Goal: Task Accomplishment & Management: Manage account settings

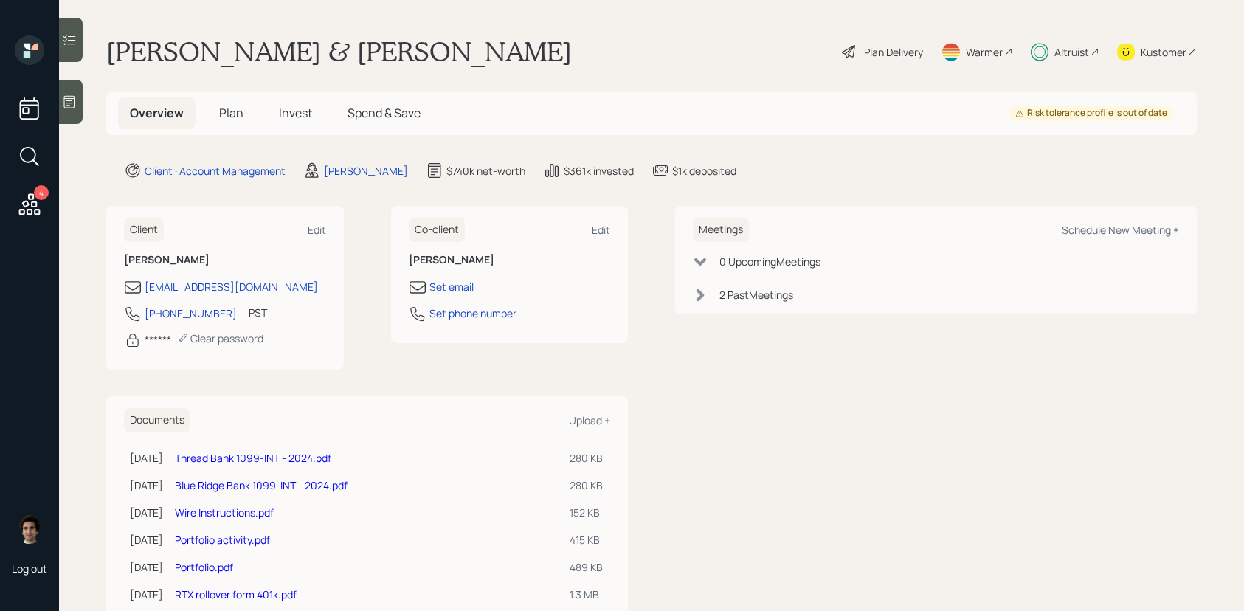
click at [26, 211] on icon at bounding box center [29, 204] width 27 height 27
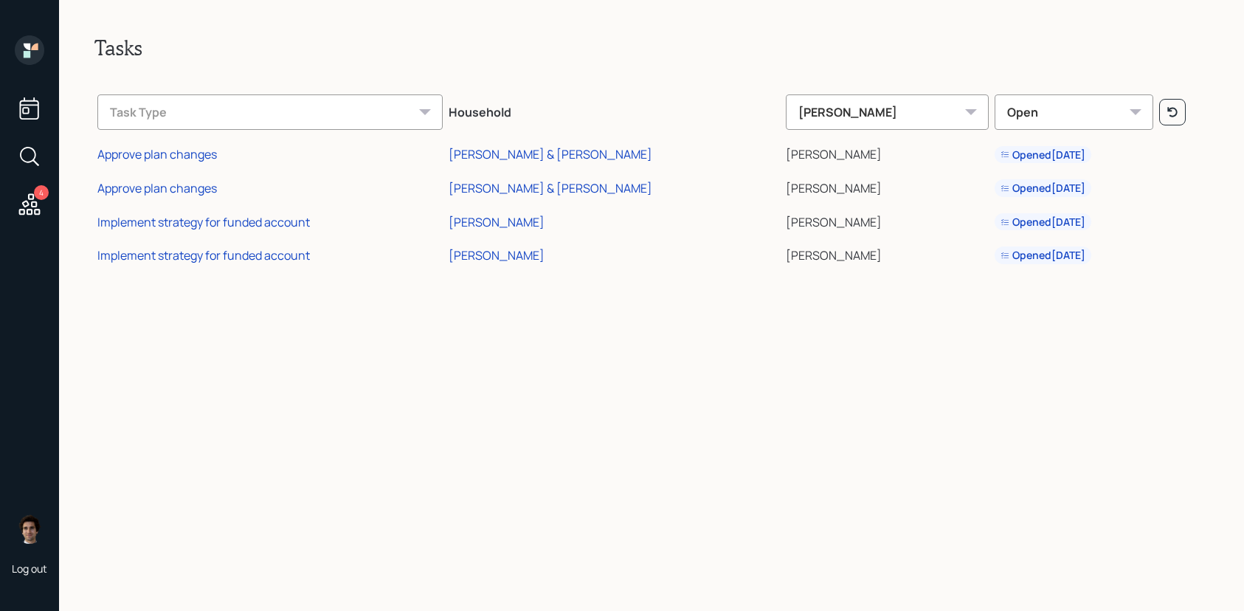
click at [22, 57] on icon at bounding box center [30, 50] width 30 height 30
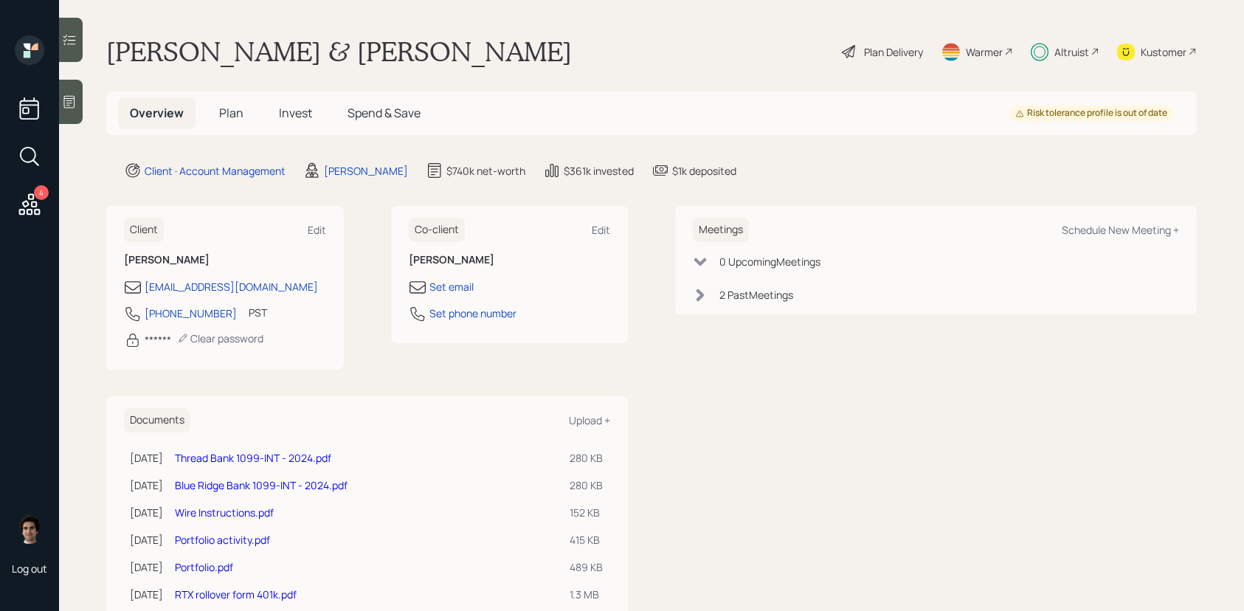
click at [287, 116] on span "Invest" at bounding box center [295, 113] width 33 height 16
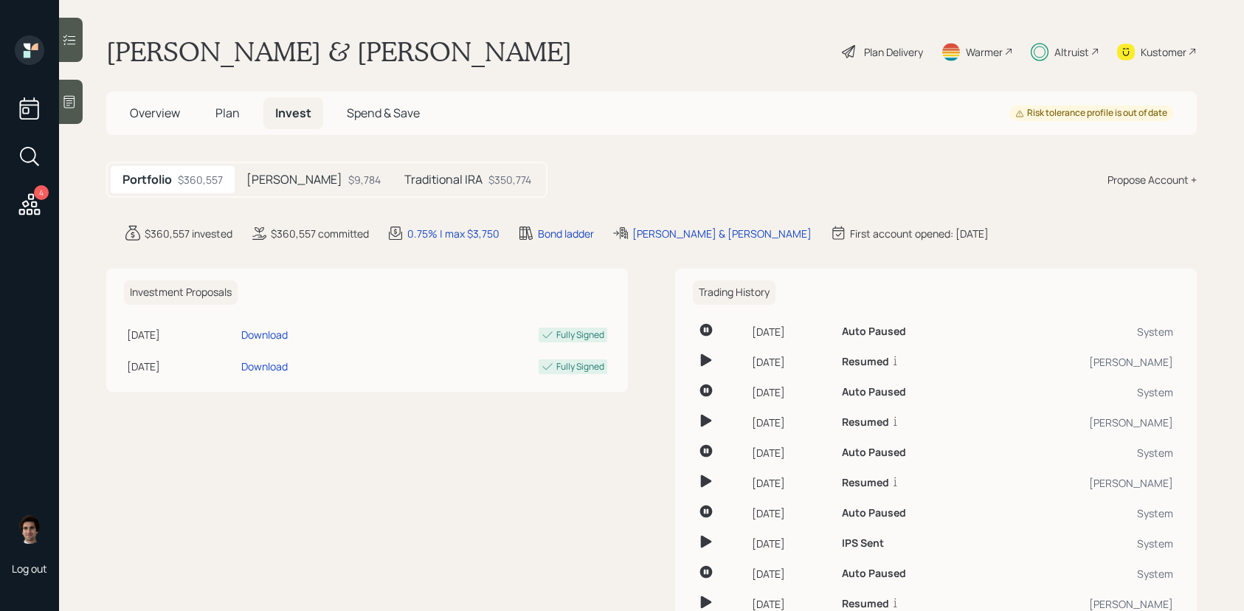
click at [420, 186] on h5 "Traditional IRA" at bounding box center [443, 180] width 78 height 14
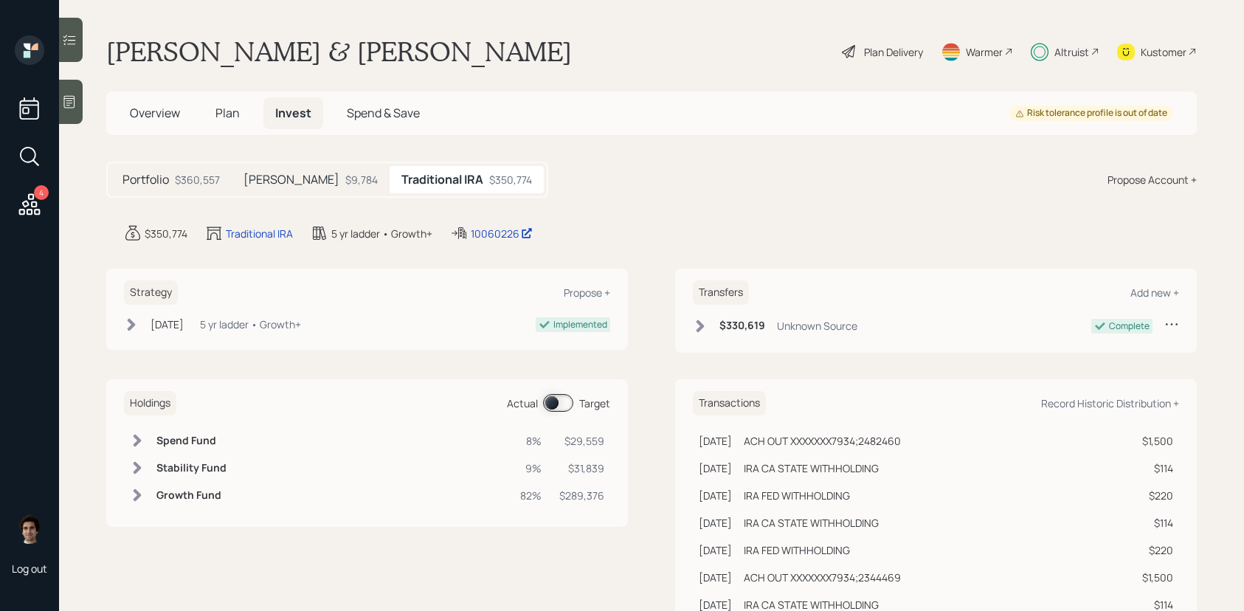
click at [897, 37] on div "Plan Delivery" at bounding box center [882, 51] width 84 height 32
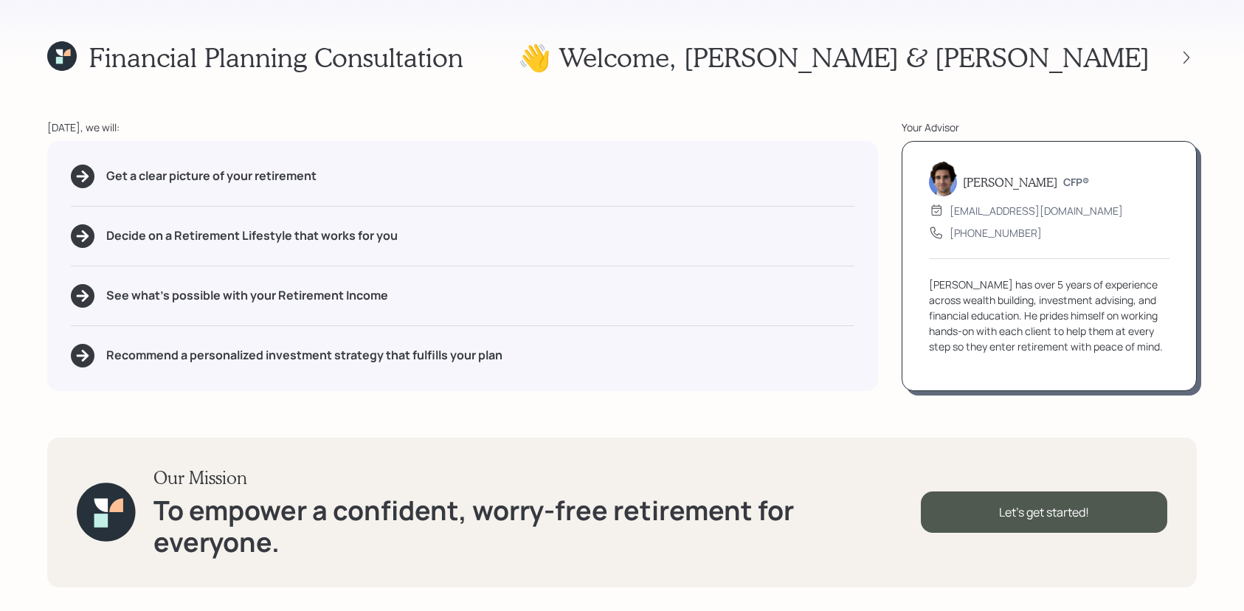
click at [897, 44] on div "Financial Planning Consultation 👋 Welcome , [PERSON_NAME] & [PERSON_NAME]" at bounding box center [621, 57] width 1149 height 32
click at [1184, 64] on icon at bounding box center [1186, 57] width 15 height 15
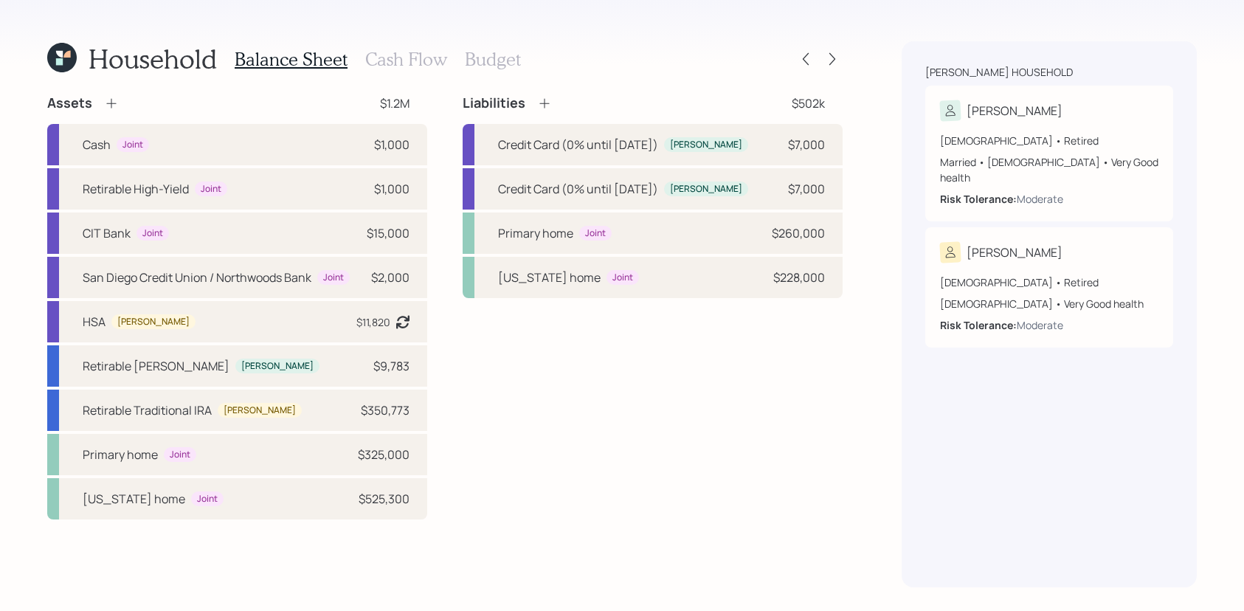
click at [816, 67] on div at bounding box center [818, 59] width 47 height 21
click at [833, 55] on icon at bounding box center [832, 59] width 15 height 15
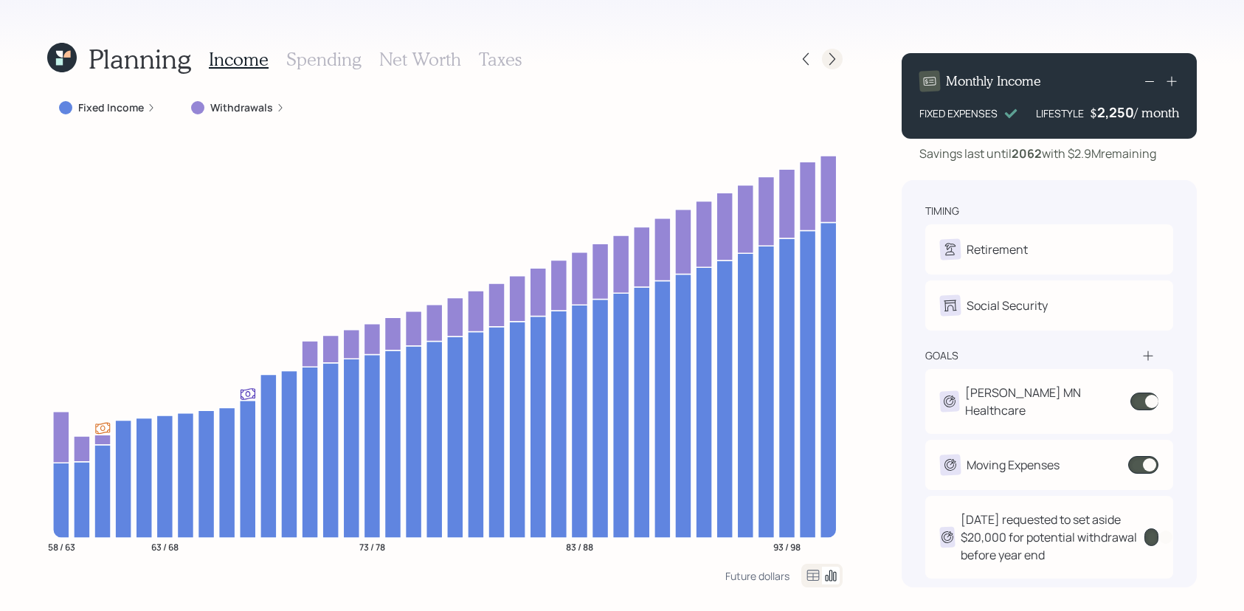
click at [833, 55] on icon at bounding box center [832, 59] width 15 height 15
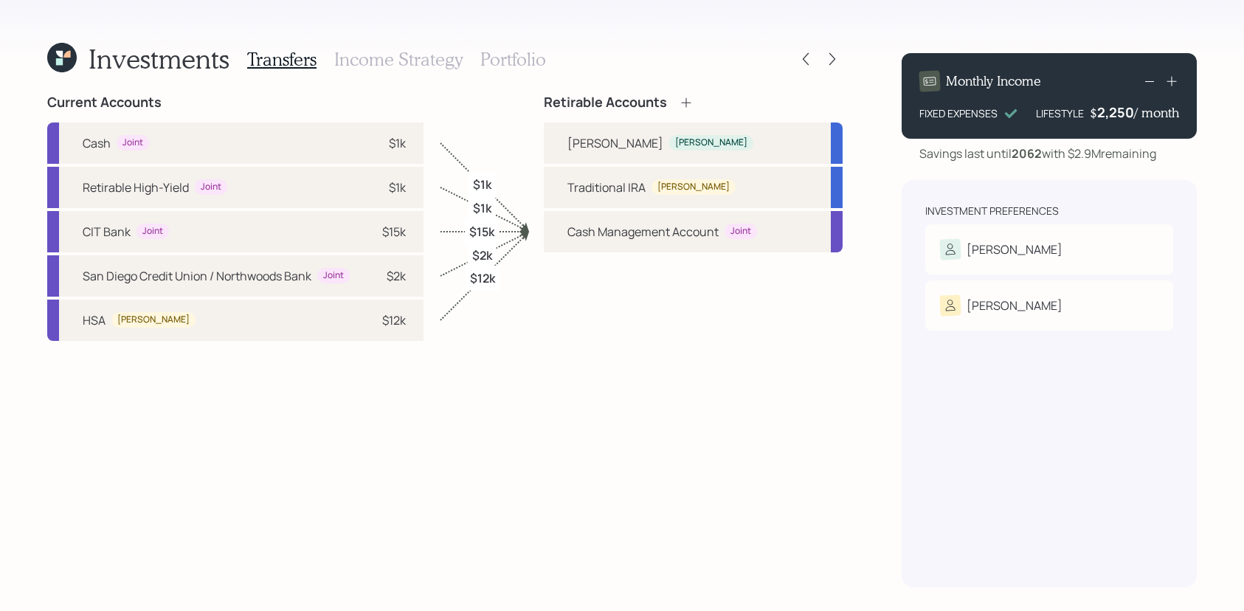
click at [521, 60] on h3 "Portfolio" at bounding box center [513, 59] width 66 height 21
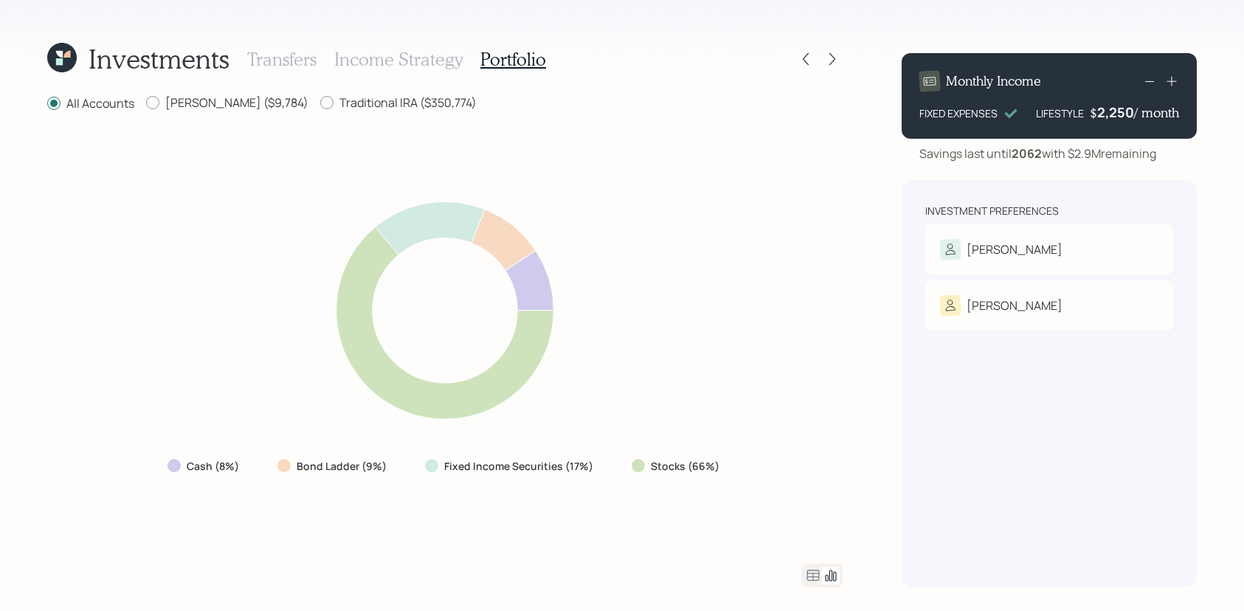
click at [339, 117] on div "All Accounts [PERSON_NAME] ($9,784) Traditional IRA ($350,774) Cash (8%) Bond L…" at bounding box center [444, 340] width 795 height 493
click at [335, 103] on label "Traditional IRA ($350,774)" at bounding box center [398, 102] width 156 height 16
click at [320, 103] on input "Traditional IRA ($350,774)" at bounding box center [319, 103] width 1 height 1
radio input "true"
click at [72, 111] on div "All Accounts" at bounding box center [90, 103] width 87 height 18
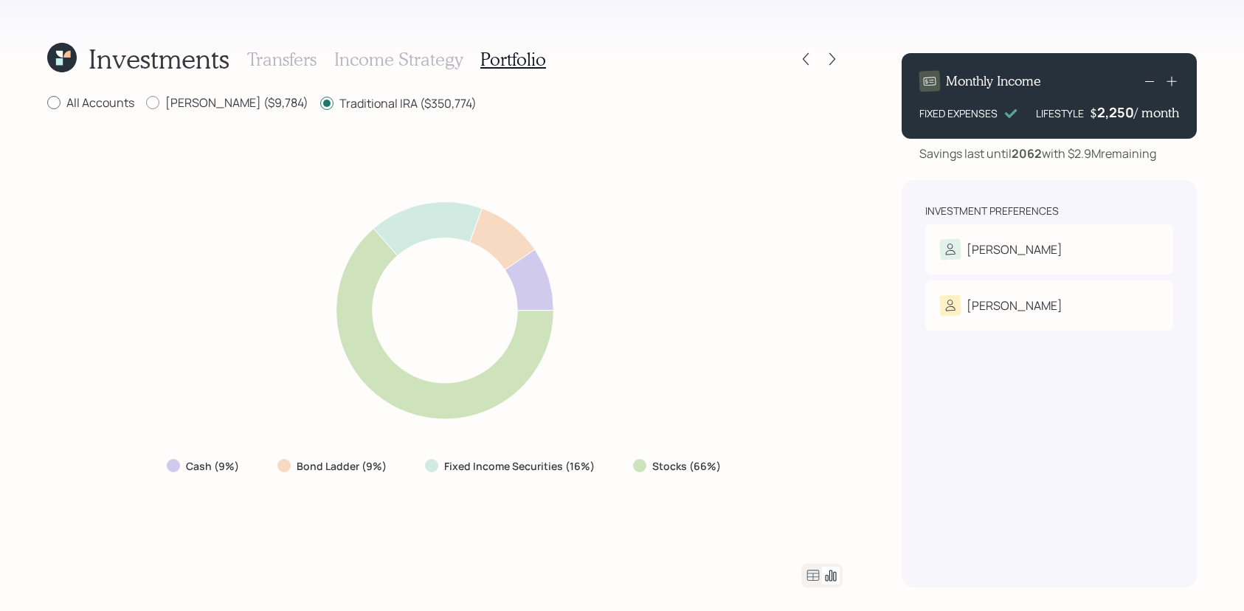
click at [72, 105] on label "All Accounts" at bounding box center [90, 102] width 87 height 16
click at [47, 103] on input "All Accounts" at bounding box center [46, 103] width 1 height 1
radio input "true"
radio input "false"
click at [245, 108] on label "[PERSON_NAME] ($9,784)" at bounding box center [227, 102] width 162 height 16
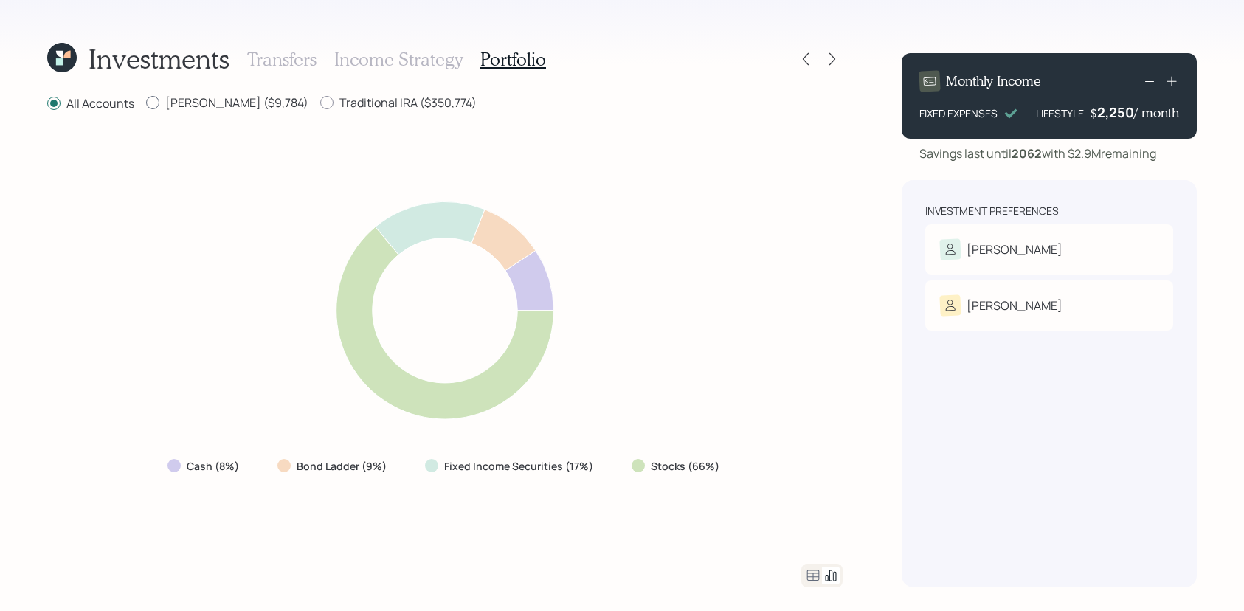
click at [146, 103] on input "[PERSON_NAME] ($9,784)" at bounding box center [145, 103] width 1 height 1
radio input "true"
radio input "false"
click at [377, 111] on div "Traditional IRA ($350,774)" at bounding box center [398, 103] width 156 height 18
click at [377, 105] on label "Traditional IRA ($350,774)" at bounding box center [398, 102] width 156 height 16
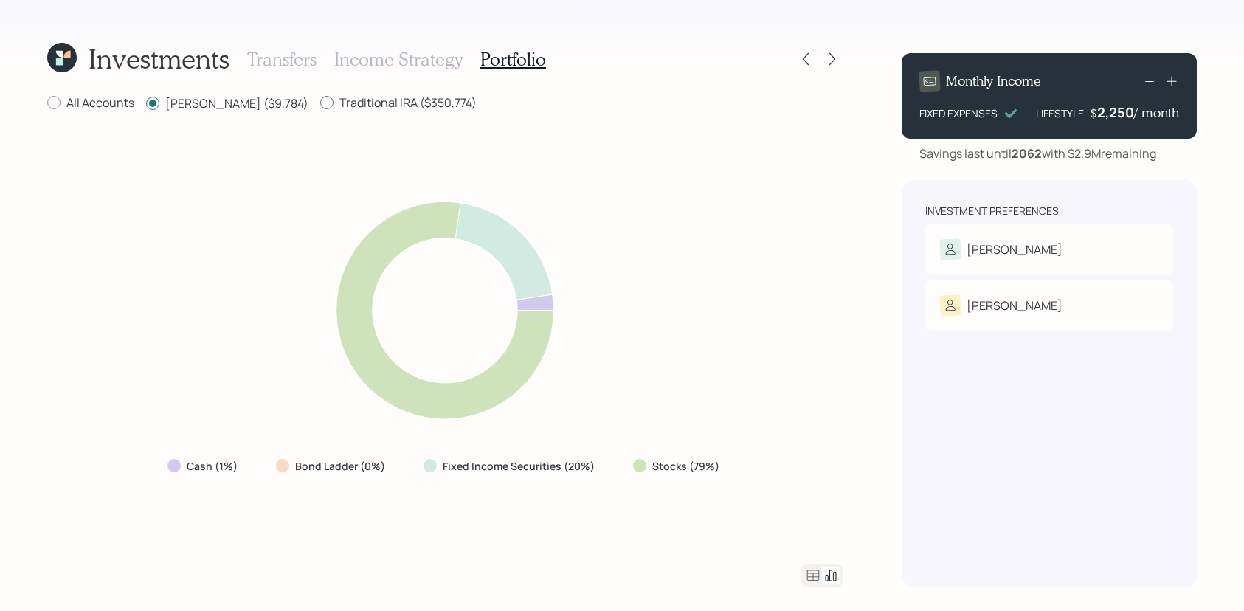
click at [320, 103] on input "Traditional IRA ($350,774)" at bounding box center [319, 103] width 1 height 1
radio input "true"
radio input "false"
click at [287, 53] on h3 "Transfers" at bounding box center [281, 59] width 69 height 21
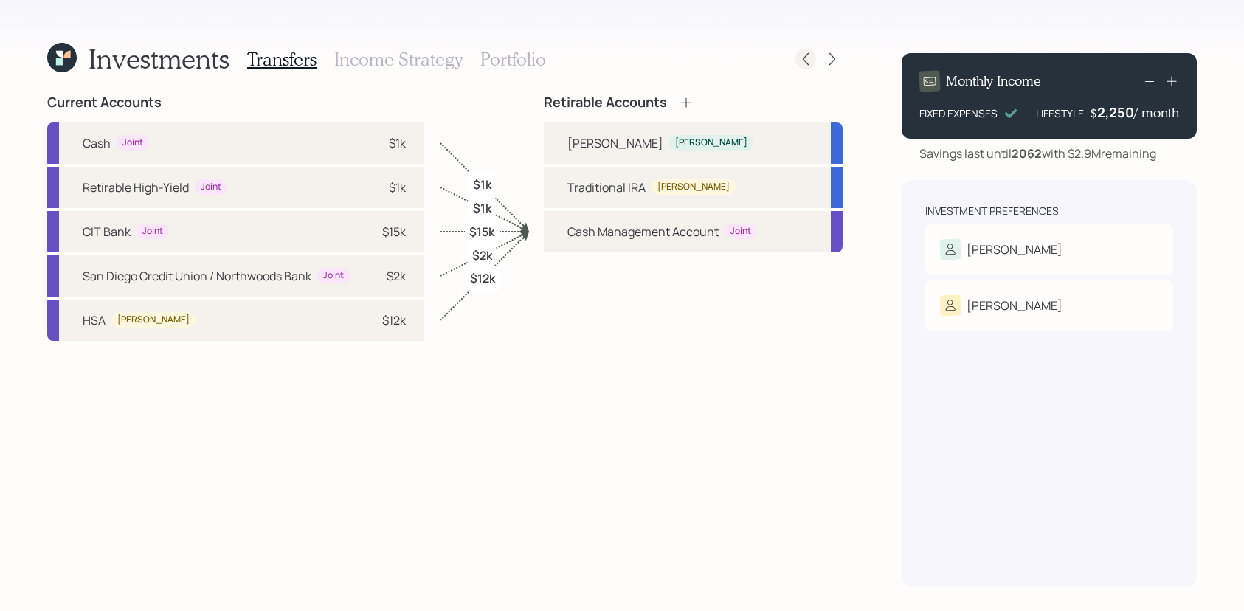
click at [809, 63] on icon at bounding box center [805, 59] width 15 height 15
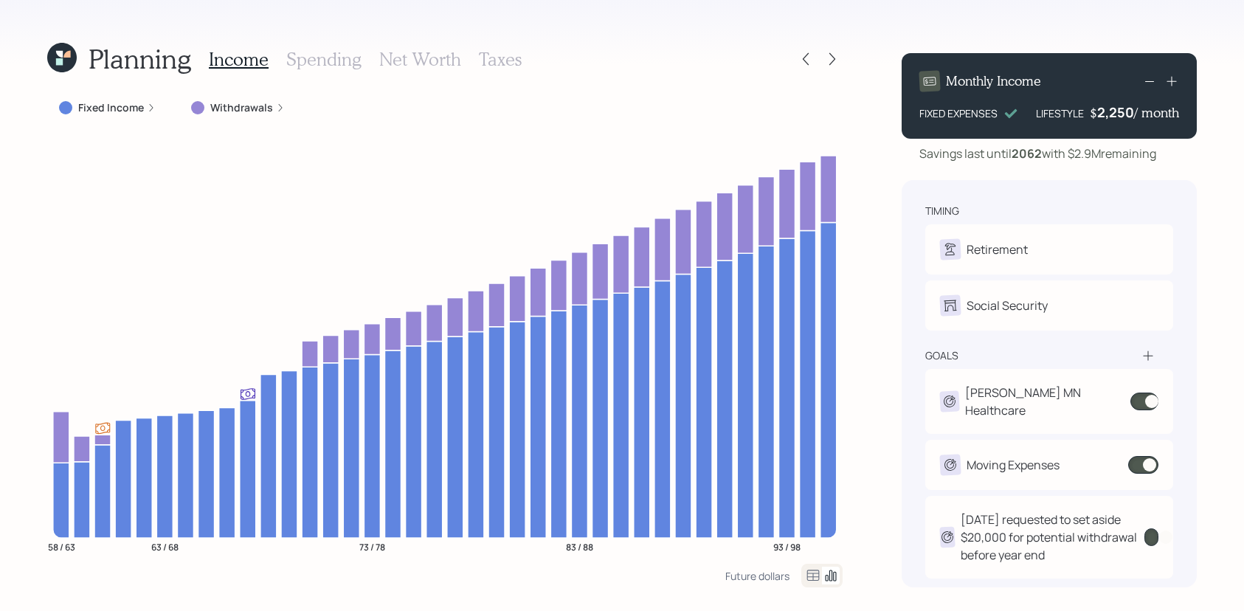
click at [61, 60] on icon at bounding box center [59, 61] width 7 height 7
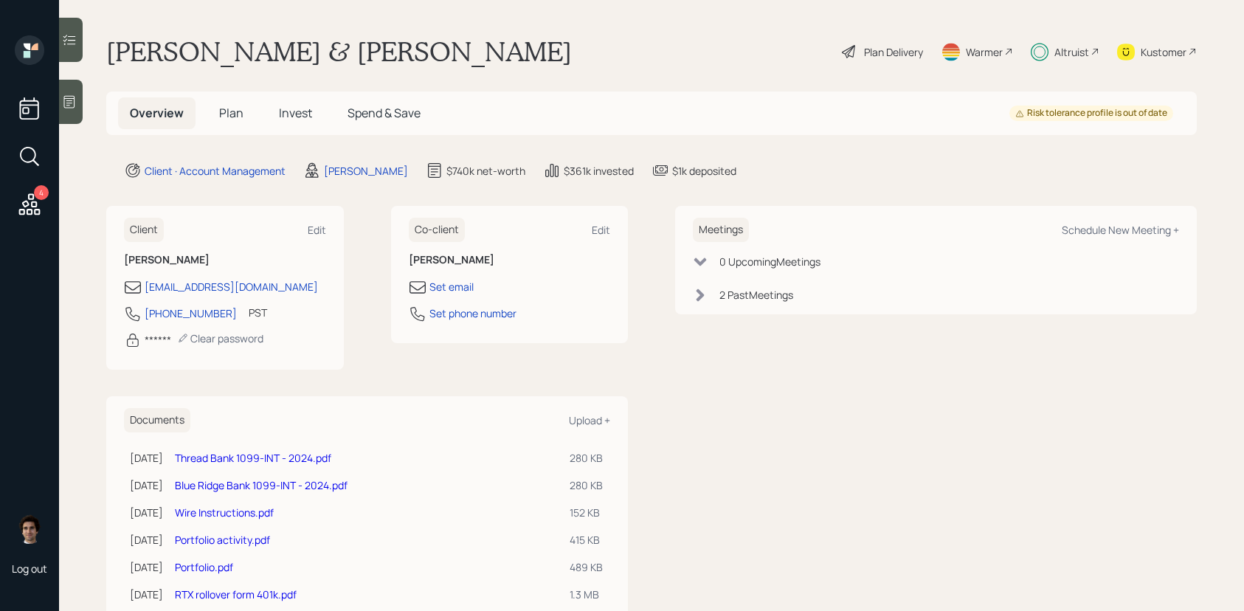
click at [305, 103] on h5 "Invest" at bounding box center [295, 113] width 57 height 32
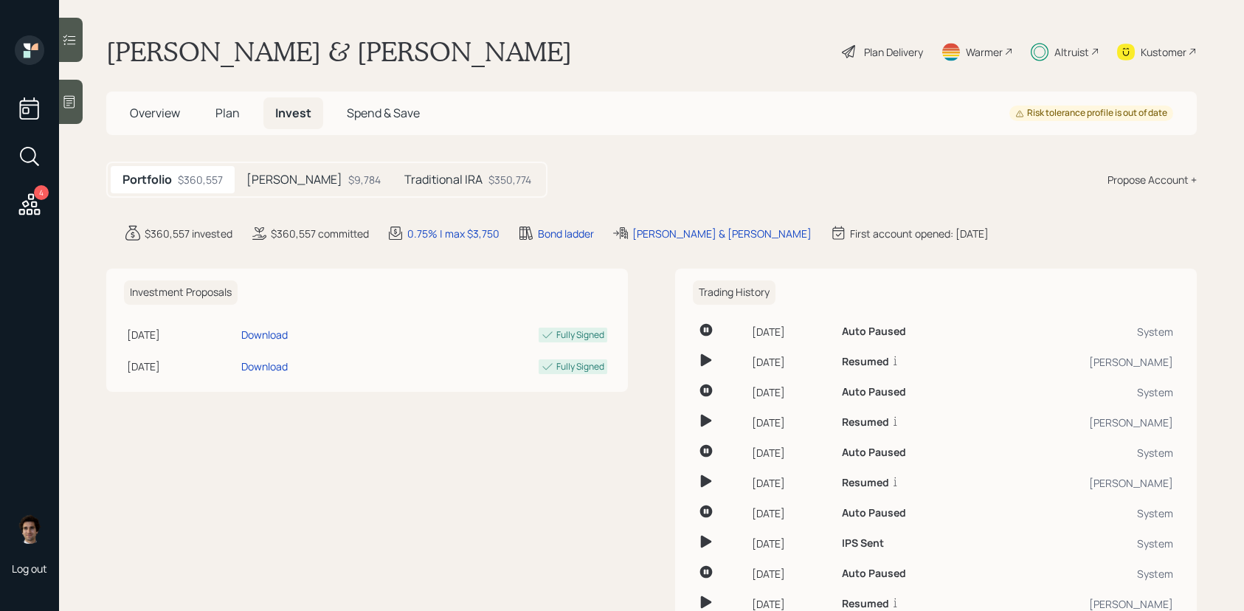
click at [485, 182] on div "Traditional IRA $350,774" at bounding box center [467, 179] width 150 height 27
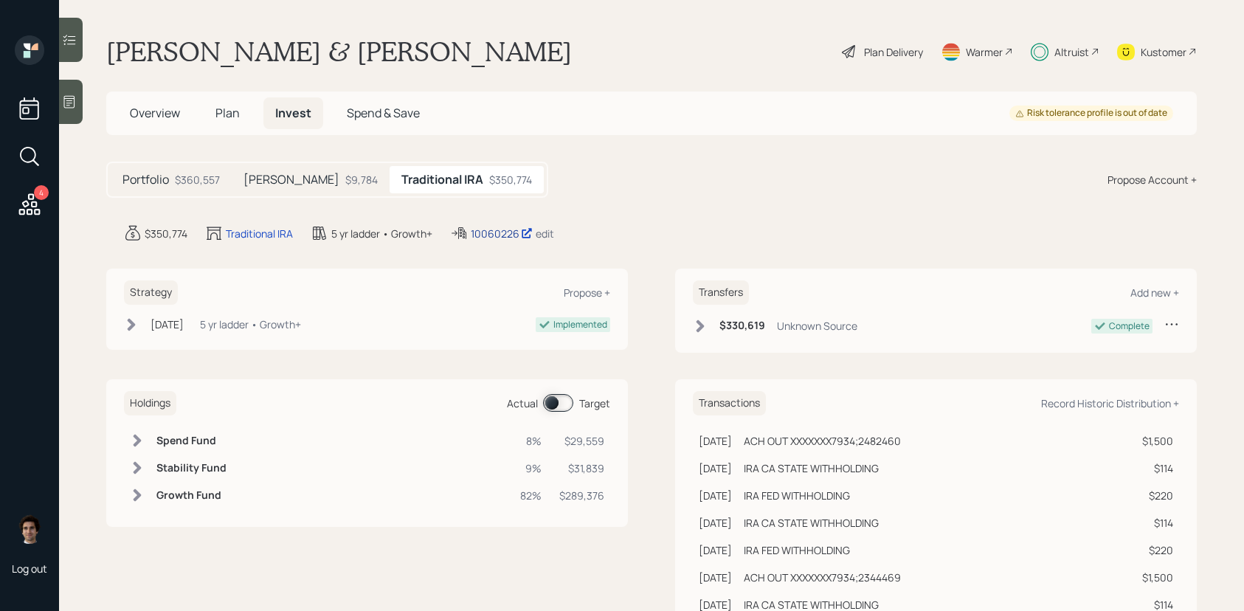
click at [498, 230] on div "10060226" at bounding box center [502, 233] width 62 height 15
click at [223, 111] on span "Plan" at bounding box center [227, 111] width 24 height 16
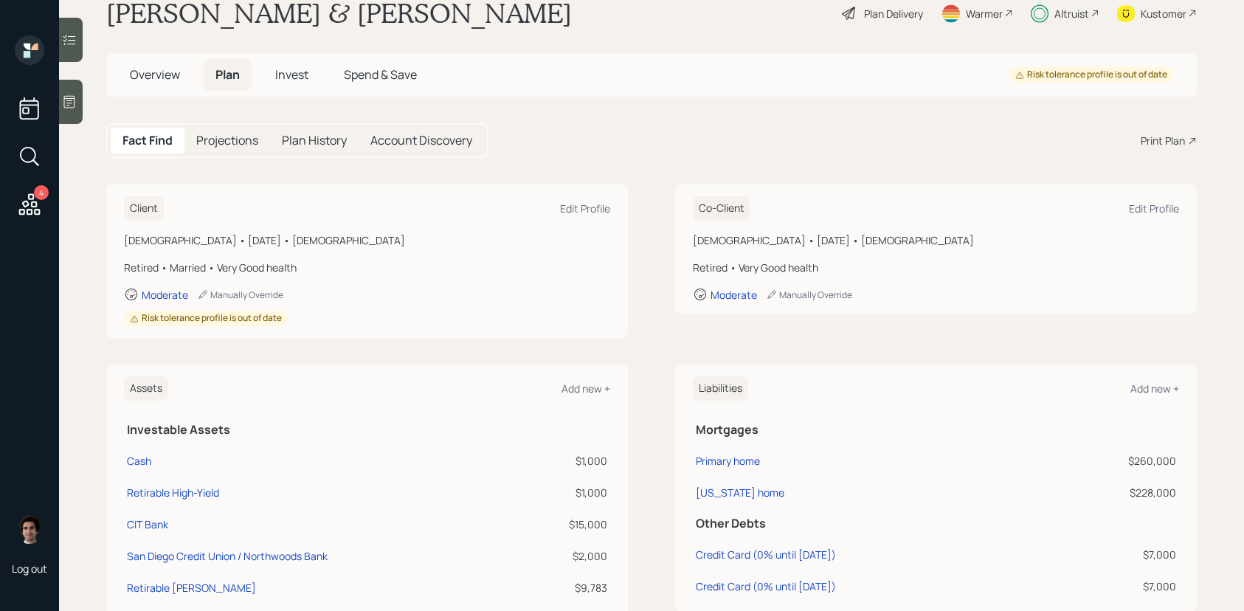
scroll to position [36, 0]
click at [153, 80] on span "Overview" at bounding box center [155, 77] width 50 height 16
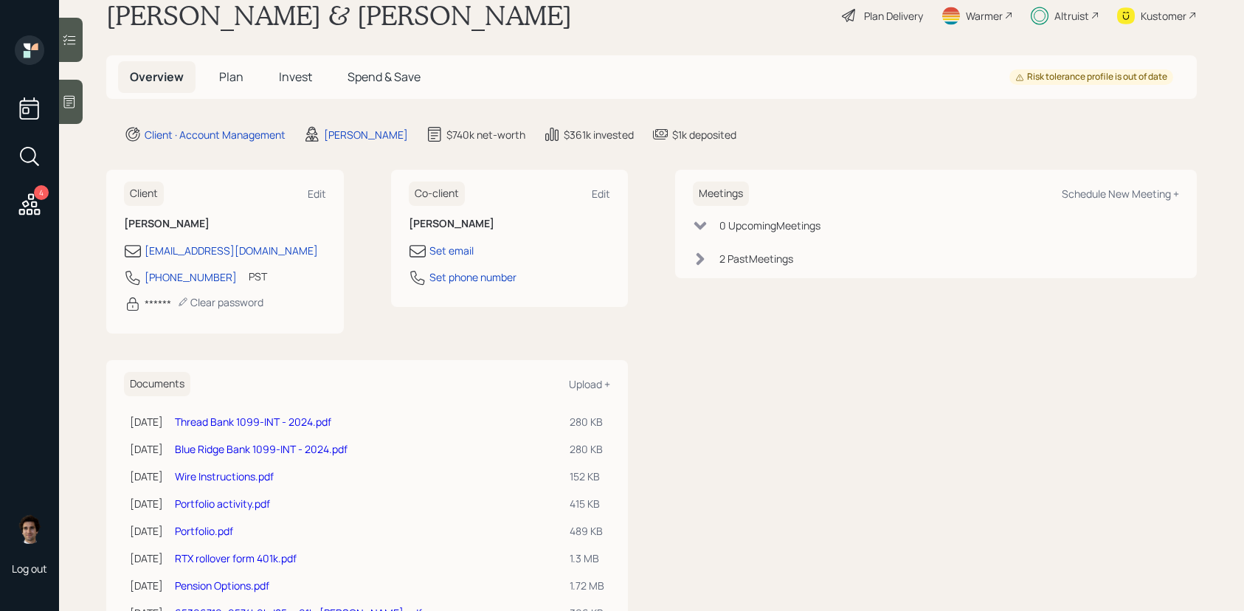
click at [231, 79] on span "Plan" at bounding box center [231, 77] width 24 height 16
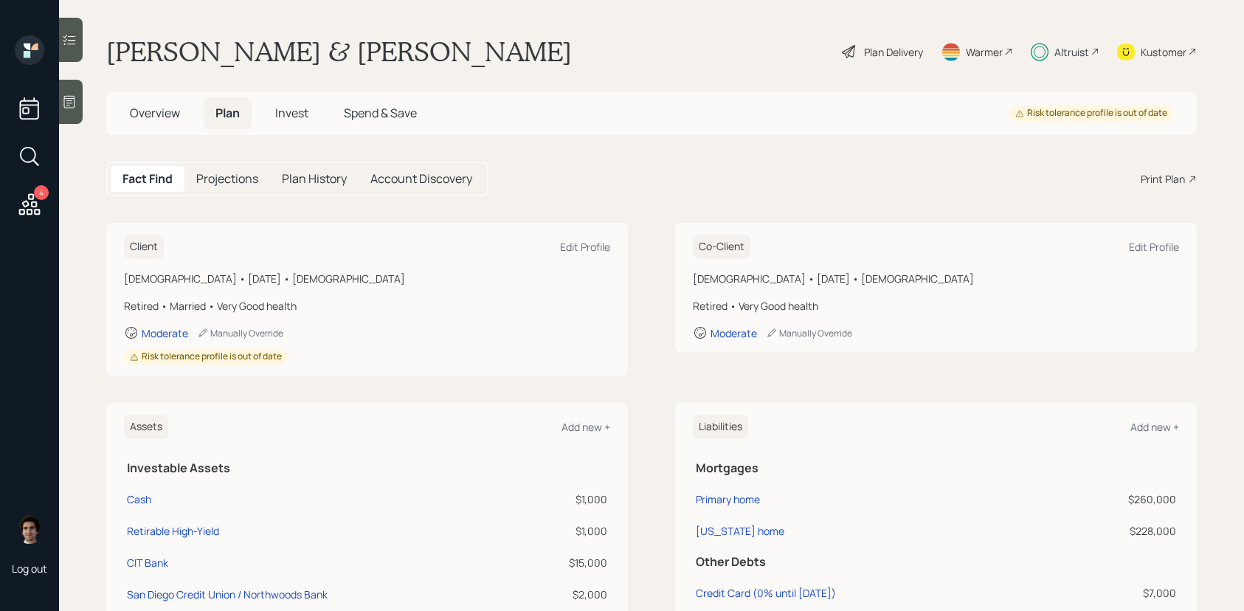
scroll to position [22, 0]
